Goal: Task Accomplishment & Management: Complete application form

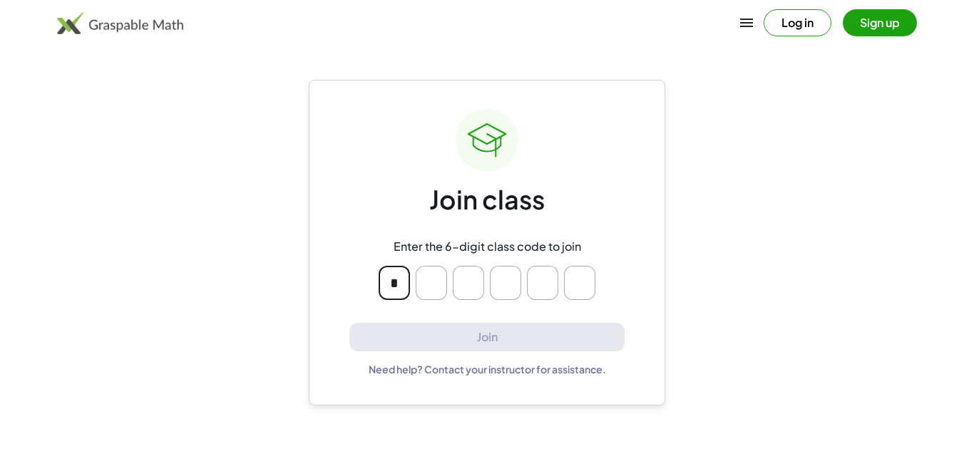
type input "*"
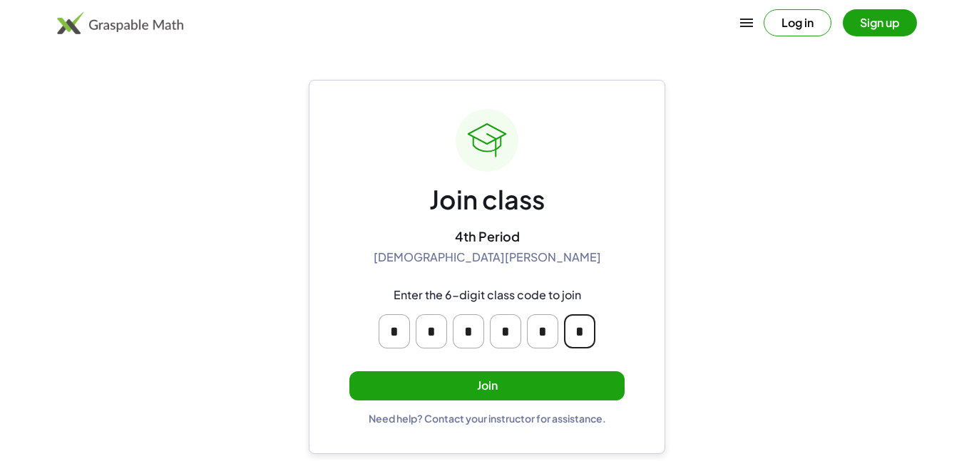
type input "*"
click at [487, 386] on button "Join" at bounding box center [486, 385] width 275 height 29
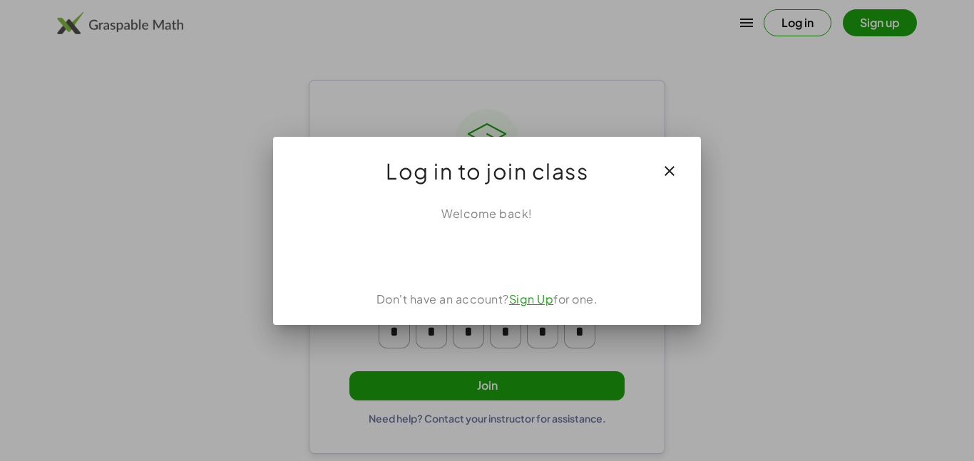
click at [825, 239] on div at bounding box center [487, 230] width 974 height 461
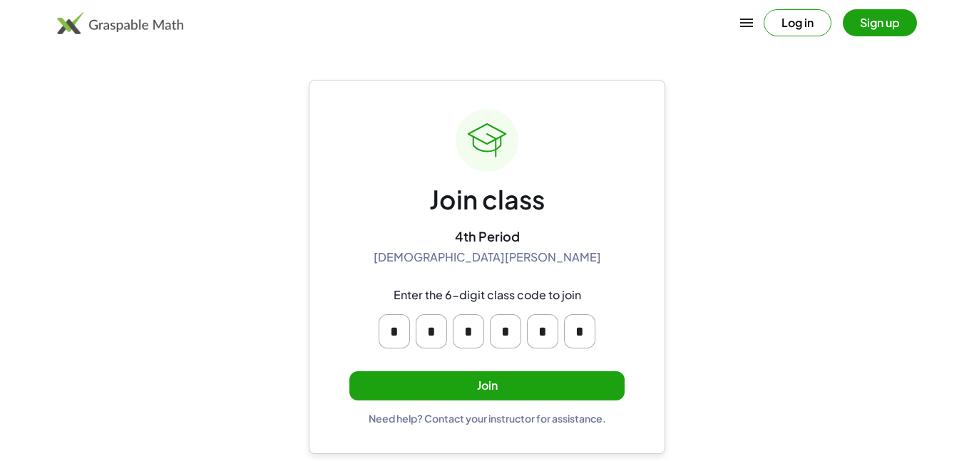
click at [586, 382] on button "Join" at bounding box center [486, 385] width 275 height 29
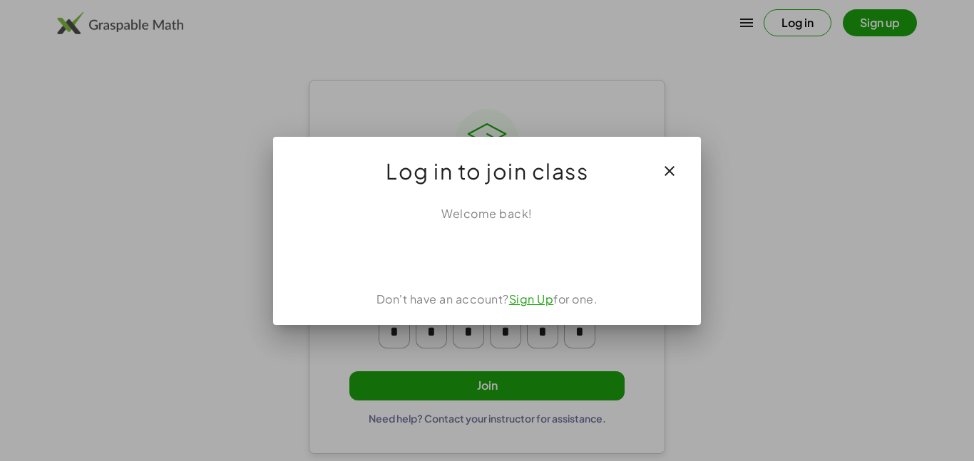
click at [830, 247] on div at bounding box center [487, 230] width 974 height 461
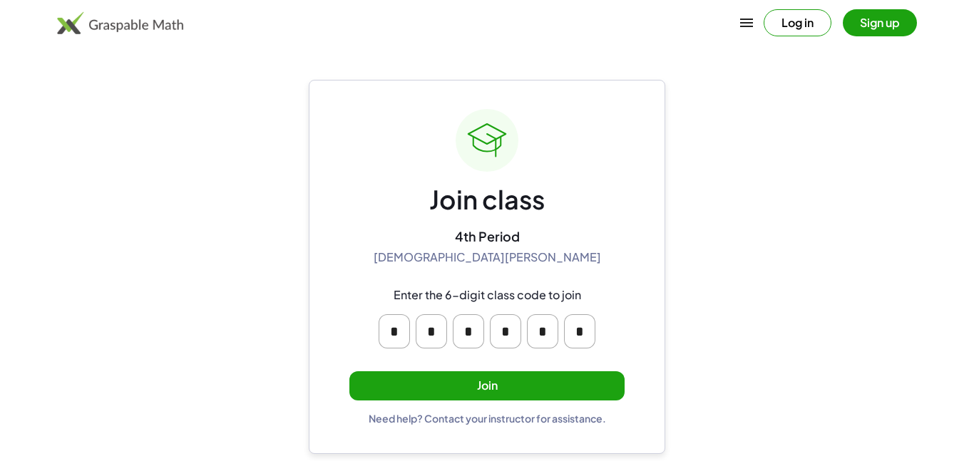
click at [874, 34] on button "Sign up" at bounding box center [879, 22] width 74 height 27
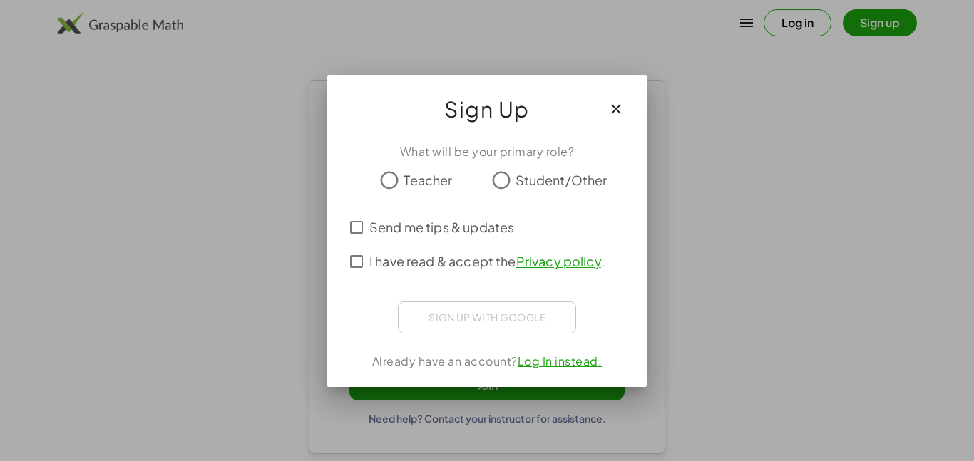
click at [626, 114] on button "button" at bounding box center [616, 109] width 34 height 34
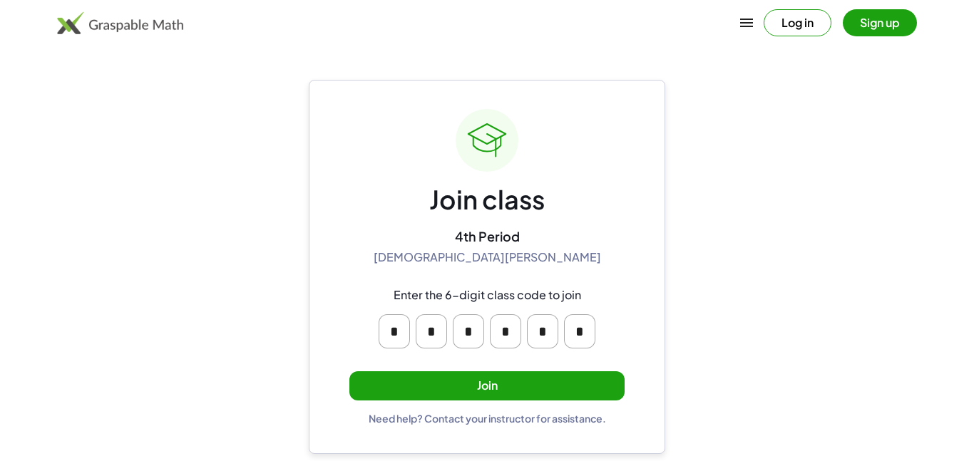
click at [892, 21] on button "Sign up" at bounding box center [879, 22] width 74 height 27
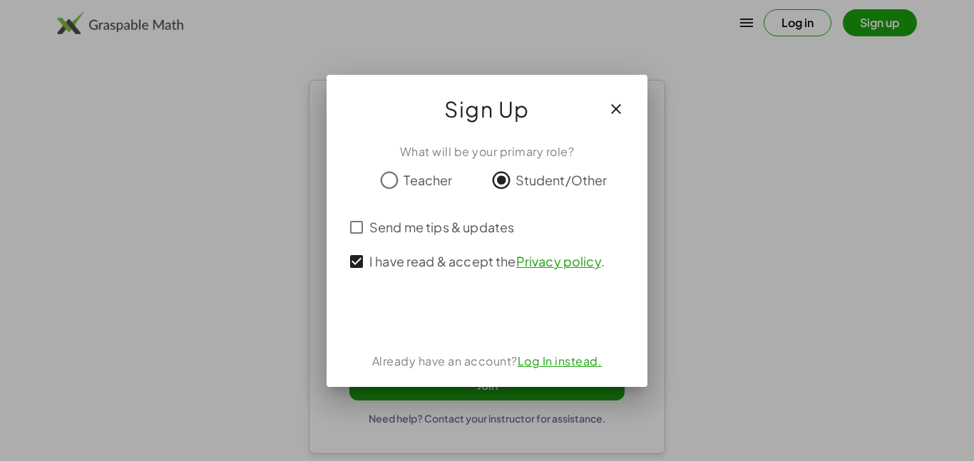
click at [863, 156] on div at bounding box center [487, 230] width 974 height 461
click at [645, 244] on div "What will be your primary role? Teacher Student/Other Send me tips & updates I …" at bounding box center [486, 259] width 321 height 255
click at [622, 92] on button "button" at bounding box center [616, 109] width 34 height 34
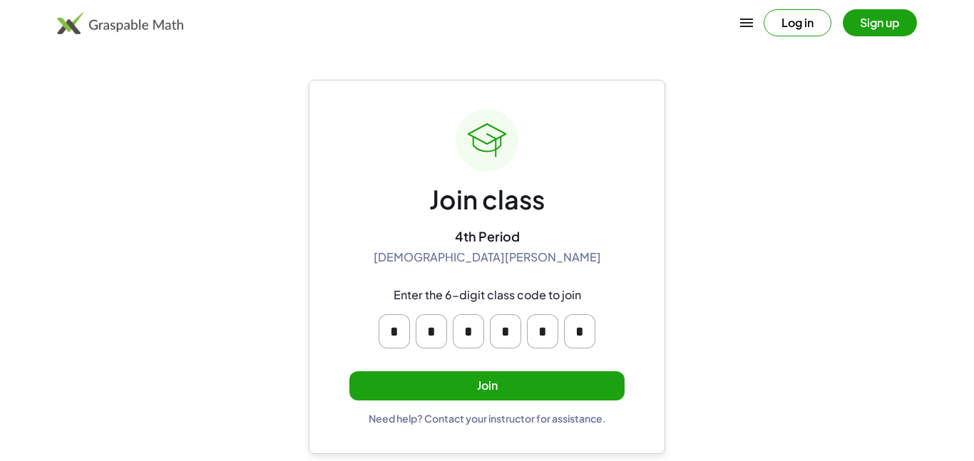
click at [614, 120] on div "Join class 4th Period [DEMOGRAPHIC_DATA][PERSON_NAME] Enter the 6-digit class c…" at bounding box center [486, 267] width 275 height 316
click at [631, 115] on div "Join class 4th Period [DEMOGRAPHIC_DATA][PERSON_NAME] Enter the 6-digit class c…" at bounding box center [487, 267] width 356 height 374
click at [557, 396] on button "Join" at bounding box center [486, 385] width 275 height 29
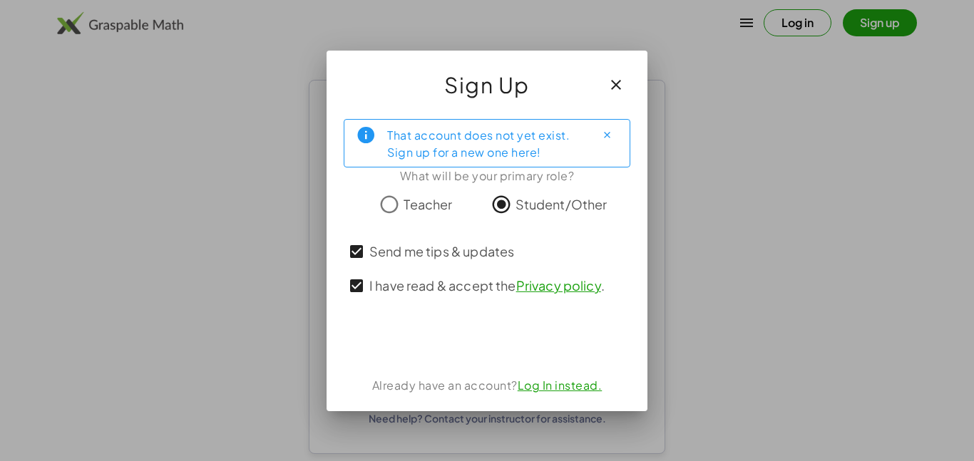
click at [616, 82] on icon "button" at bounding box center [615, 84] width 17 height 17
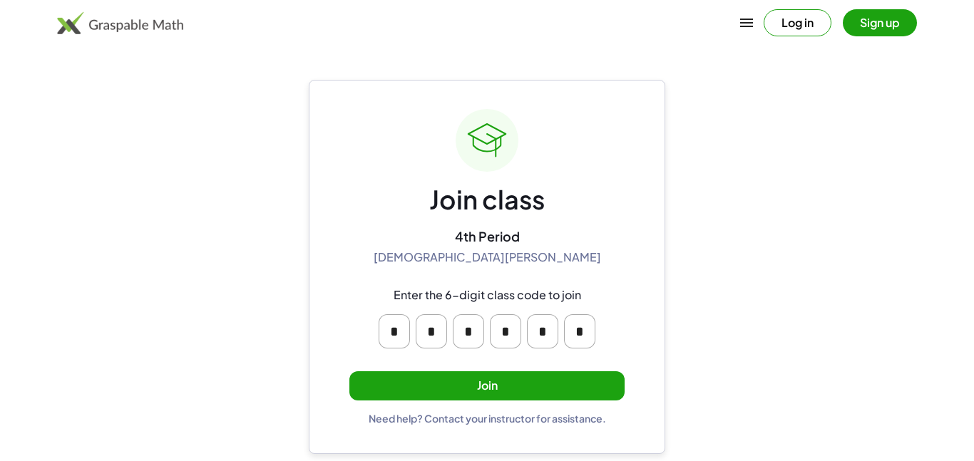
click at [473, 383] on button "Join" at bounding box center [486, 385] width 275 height 29
